Goal: Information Seeking & Learning: Learn about a topic

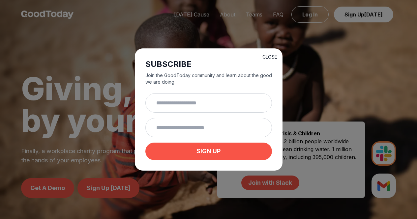
click at [274, 55] on button "CLOSE" at bounding box center [270, 57] width 15 height 7
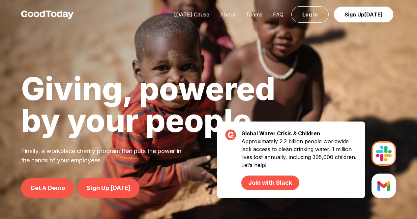
click at [232, 12] on link "About" at bounding box center [228, 14] width 26 height 7
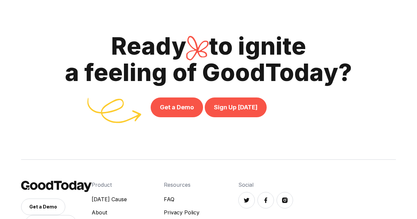
scroll to position [1457, 0]
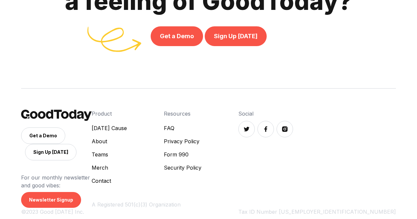
click at [288, 129] on img at bounding box center [285, 129] width 7 height 7
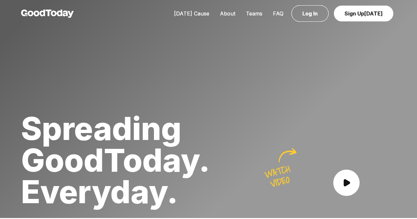
scroll to position [0, 0]
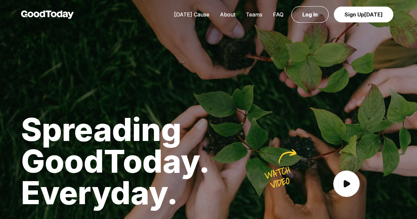
click at [250, 14] on link "Teams" at bounding box center [254, 14] width 27 height 7
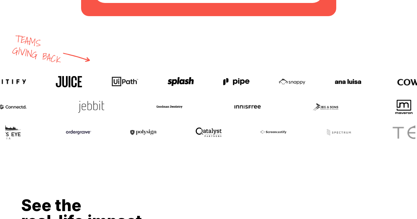
scroll to position [858, 0]
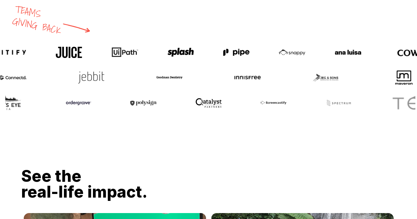
click at [58, 56] on img at bounding box center [69, 52] width 26 height 15
click at [201, 70] on div at bounding box center [208, 77] width 417 height 25
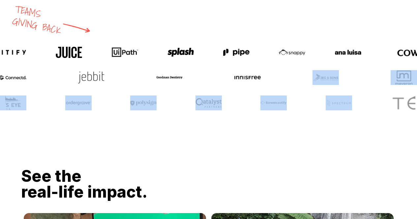
drag, startPoint x: 324, startPoint y: 86, endPoint x: 278, endPoint y: 104, distance: 49.6
click at [368, 97] on div "Teams giving back" at bounding box center [208, 51] width 417 height 129
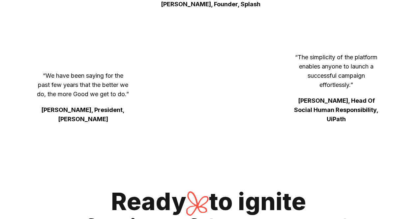
scroll to position [2046, 0]
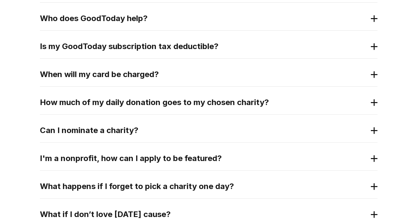
scroll to position [198, 0]
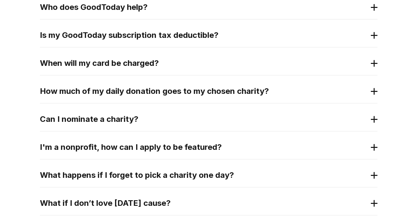
click at [242, 123] on h2 "Can I nominate a charity?" at bounding box center [203, 119] width 327 height 11
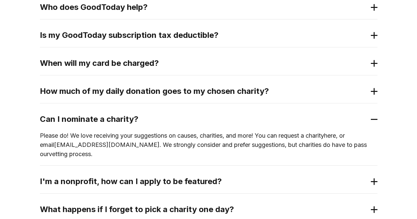
click at [240, 118] on h2 "Can I nominate a charity?" at bounding box center [203, 119] width 327 height 11
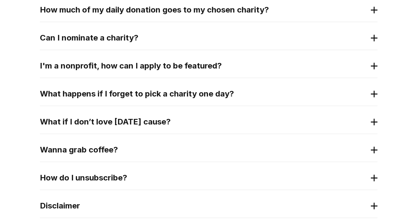
scroll to position [264, 0]
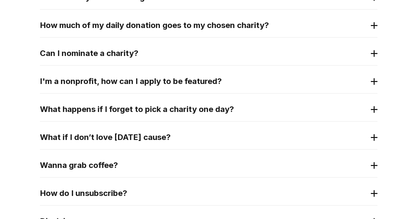
click at [202, 83] on h2 "I'm a nonprofit, how can I apply to be featured?" at bounding box center [203, 81] width 327 height 11
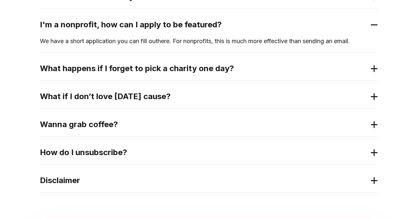
scroll to position [297, 0]
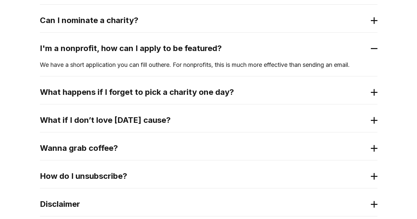
click at [160, 66] on p "We have a short application you can fill out here . For nonprofits, this is muc…" at bounding box center [209, 64] width 338 height 9
drag, startPoint x: 151, startPoint y: 67, endPoint x: 156, endPoint y: 63, distance: 6.4
click at [151, 67] on p "We have a short application you can fill out here . For nonprofits, this is muc…" at bounding box center [209, 64] width 338 height 9
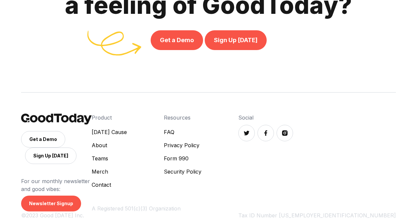
scroll to position [690, 0]
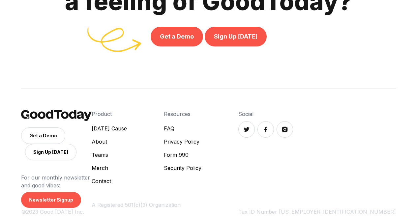
click at [269, 127] on img at bounding box center [266, 129] width 7 height 7
click at [294, 93] on div "Get a Demo Sign Up [DATE] For our monthly newsletter and good vibes: Newsletter…" at bounding box center [208, 158] width 375 height 138
click at [127, 181] on link "Contact" at bounding box center [109, 182] width 35 height 8
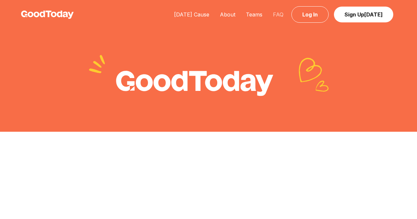
click at [279, 14] on link "FAQ" at bounding box center [278, 14] width 21 height 7
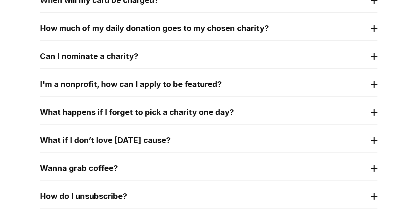
scroll to position [264, 0]
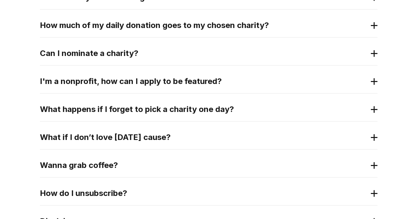
click at [211, 79] on h2 "I'm a nonprofit, how can I apply to be featured?" at bounding box center [203, 81] width 327 height 11
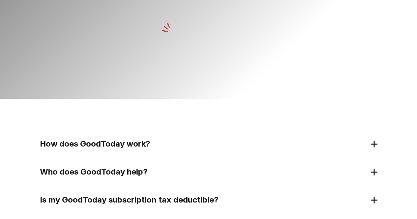
scroll to position [0, 0]
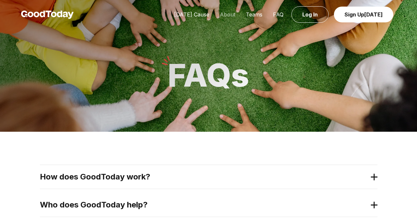
click at [228, 16] on link "About" at bounding box center [228, 14] width 26 height 7
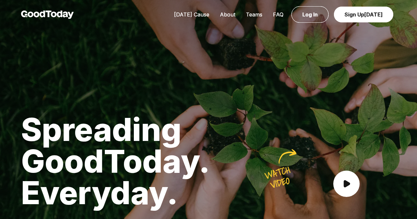
click at [50, 13] on img at bounding box center [47, 15] width 53 height 8
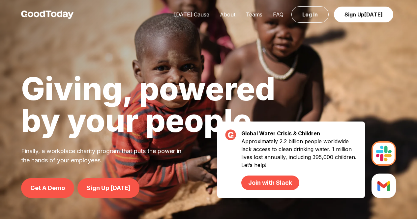
click at [123, 65] on div at bounding box center [208, 109] width 417 height 219
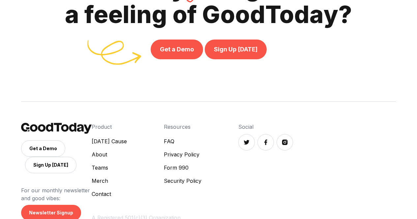
scroll to position [2262, 0]
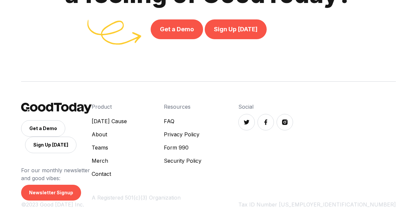
click at [127, 178] on link "Contact" at bounding box center [109, 174] width 35 height 8
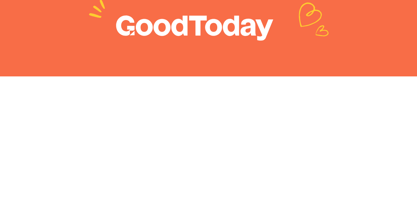
scroll to position [121, 0]
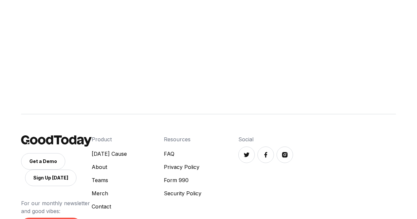
scroll to position [286, 0]
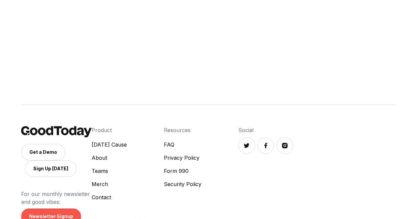
click at [269, 148] on img at bounding box center [266, 146] width 7 height 7
click at [127, 143] on link "[DATE] Cause" at bounding box center [109, 145] width 35 height 8
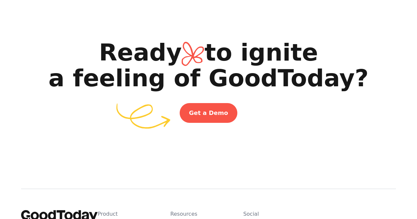
scroll to position [990, 0]
